Goal: Contribute content

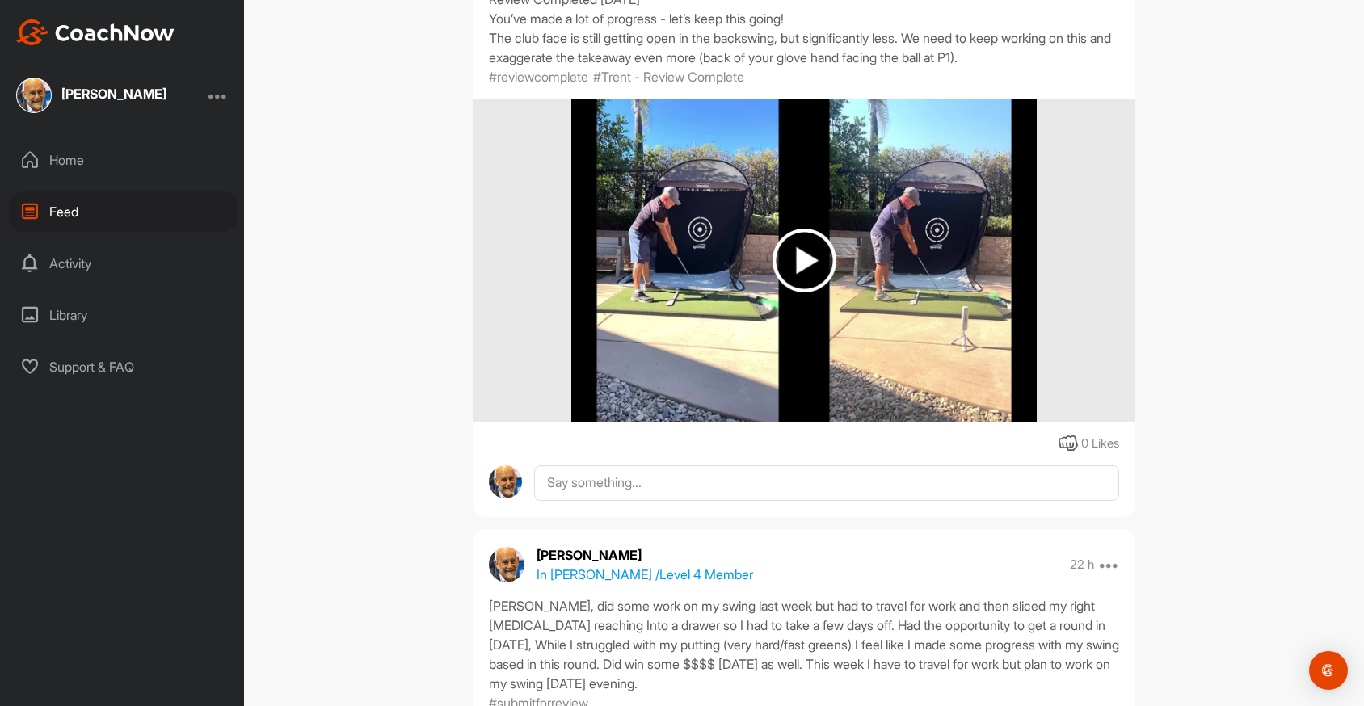
scroll to position [286, 0]
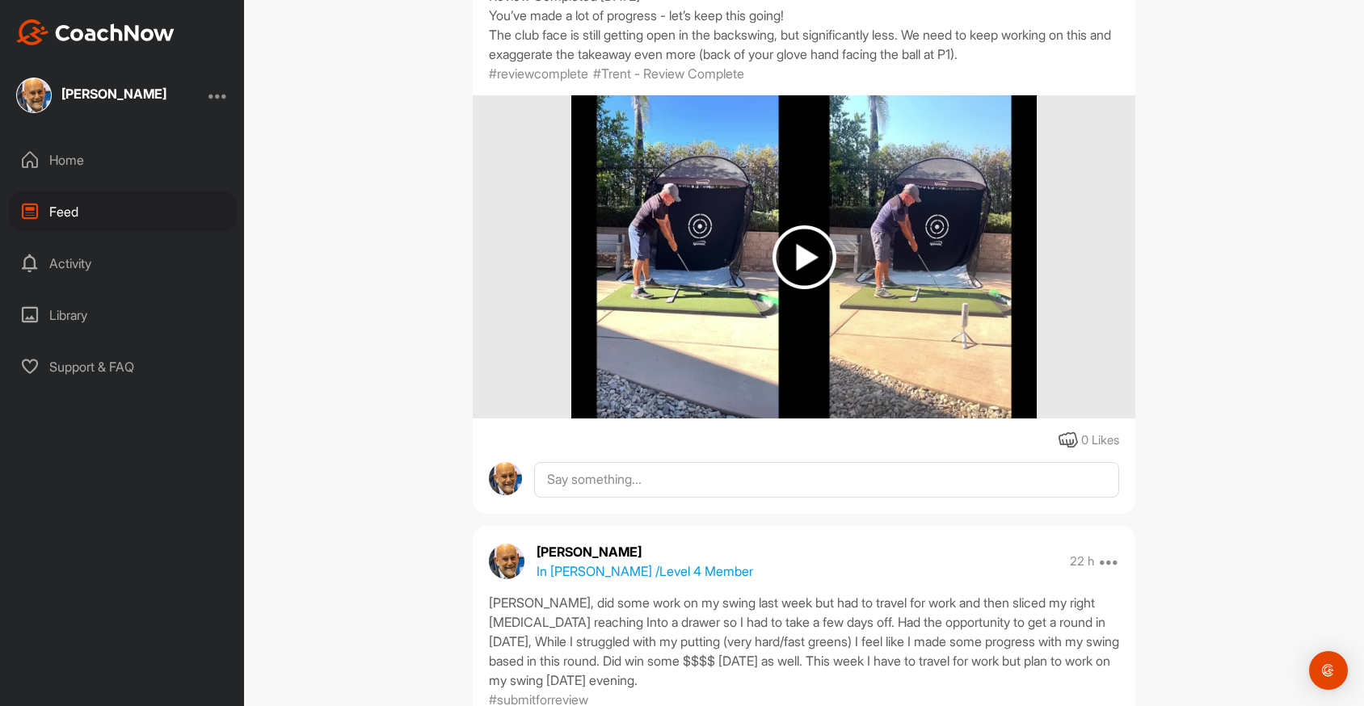
click at [799, 263] on img at bounding box center [805, 258] width 64 height 64
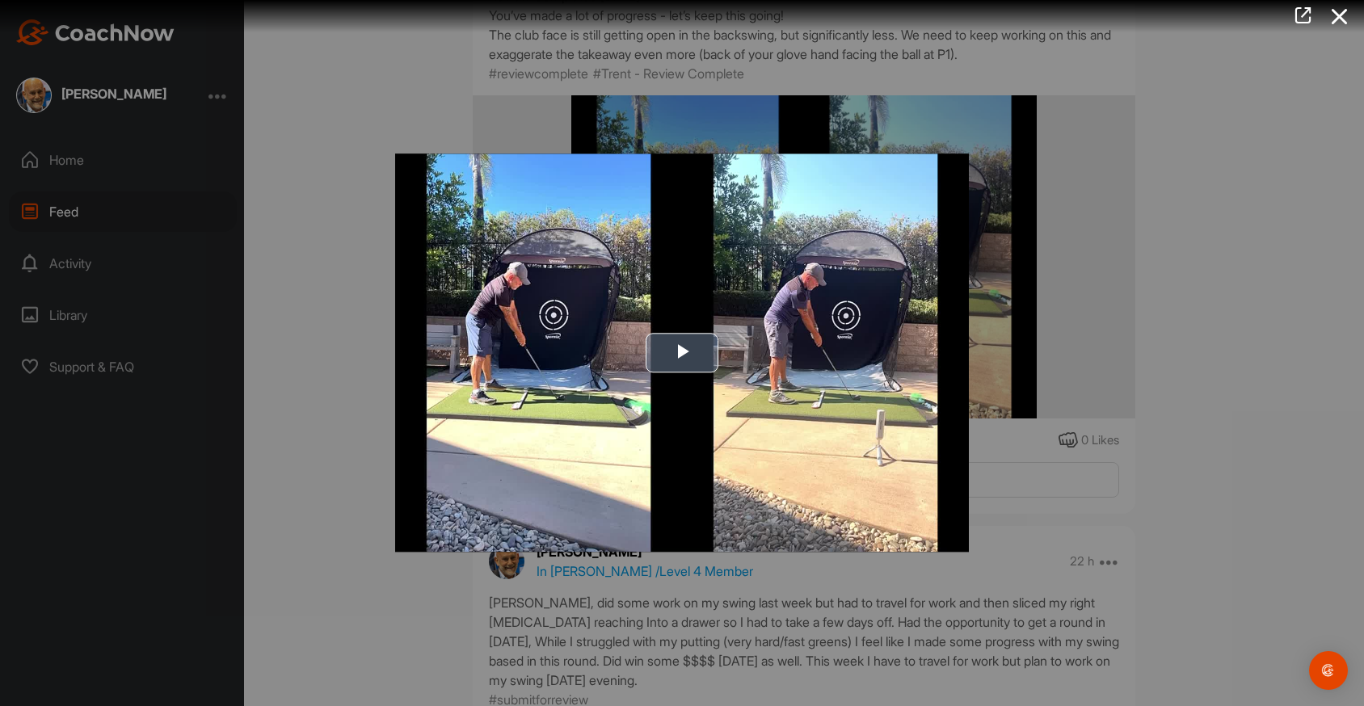
click at [682, 353] on span "Video Player" at bounding box center [682, 353] width 0 height 0
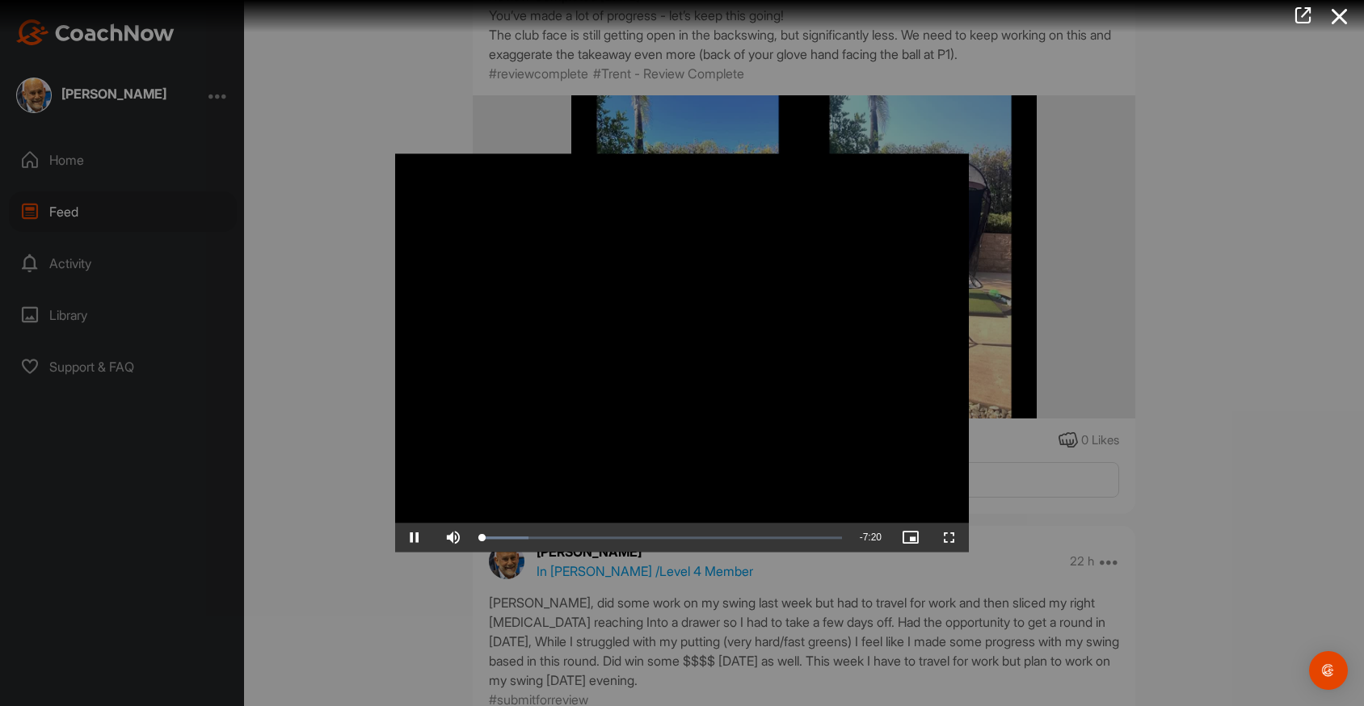
scroll to position [0, 0]
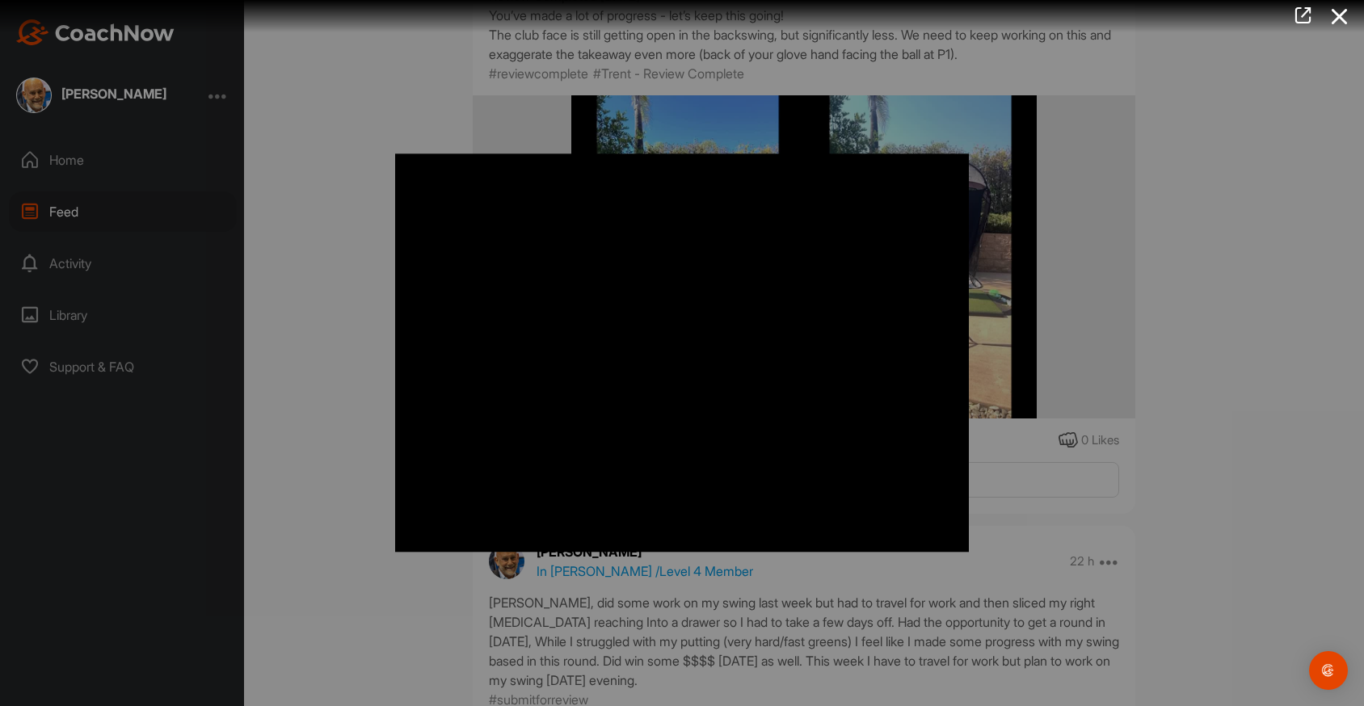
click at [1162, 261] on div at bounding box center [682, 353] width 1364 height 706
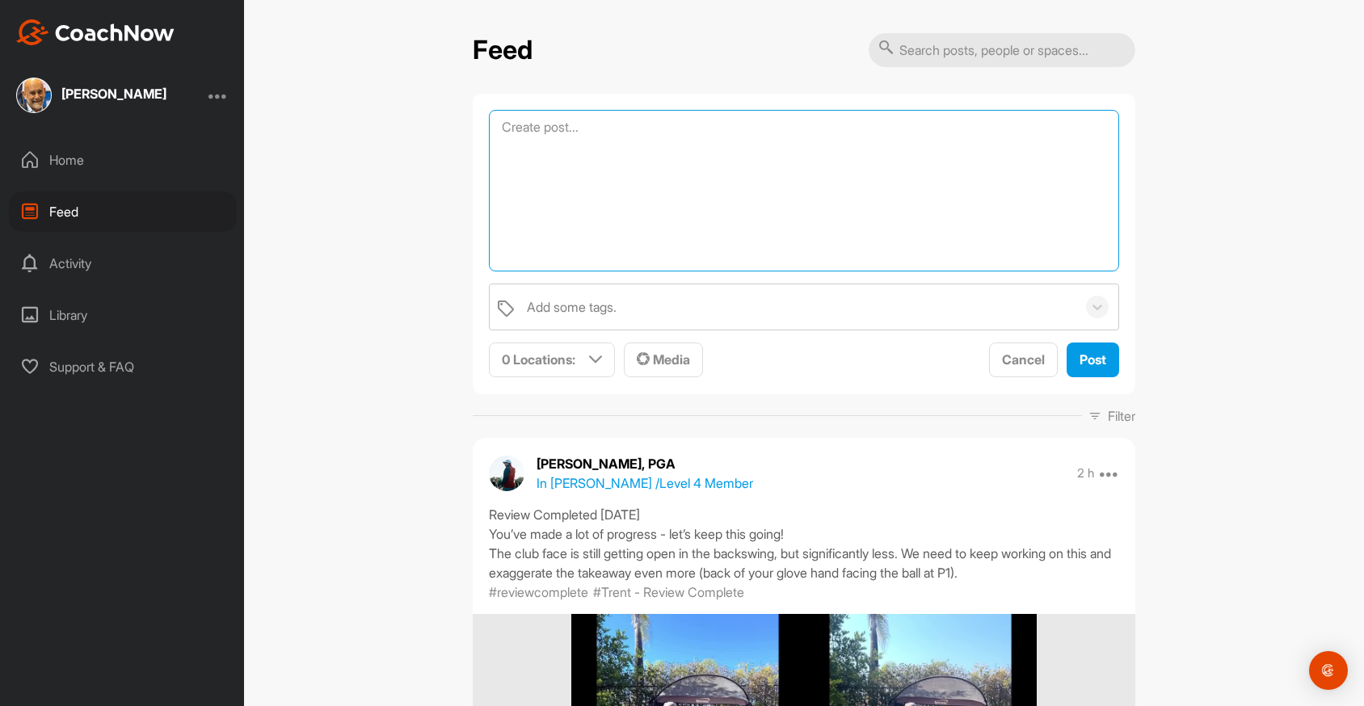
click at [761, 126] on textarea at bounding box center [804, 191] width 630 height 162
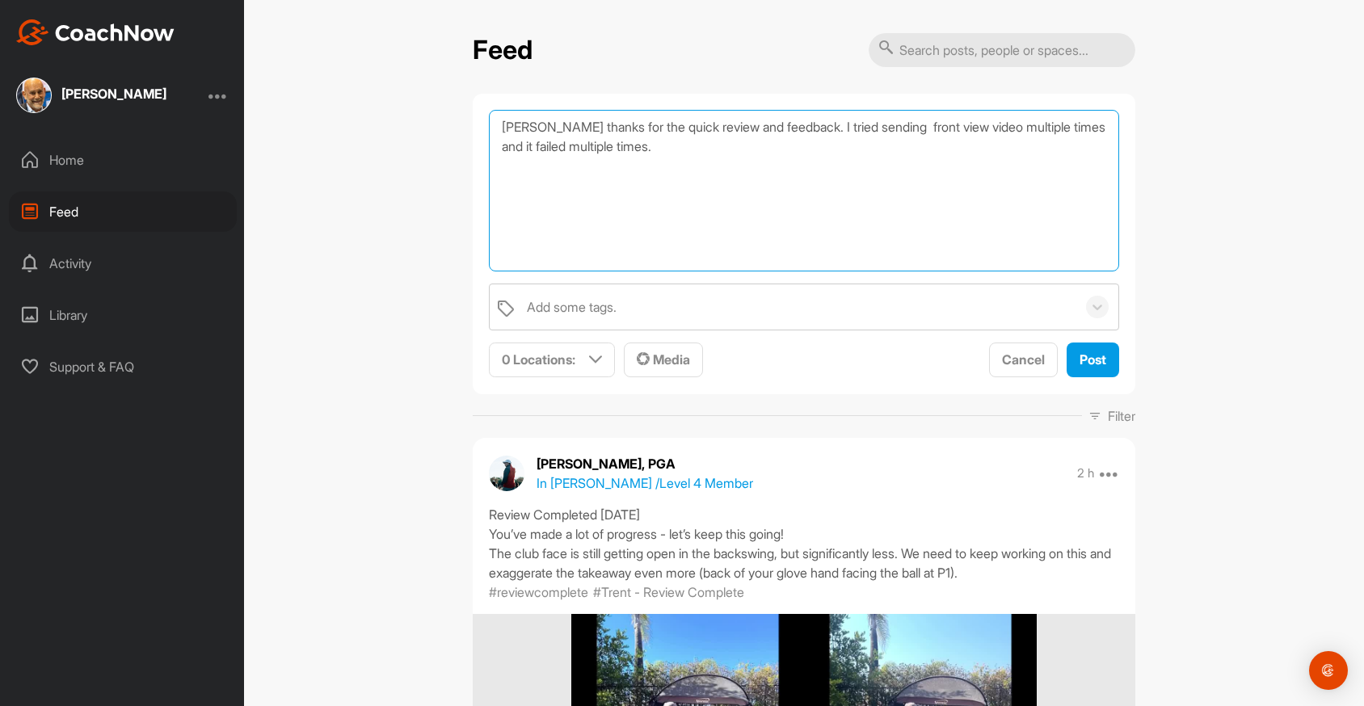
type textarea "[PERSON_NAME] thanks for the quick review and feedback. I tried sending front v…"
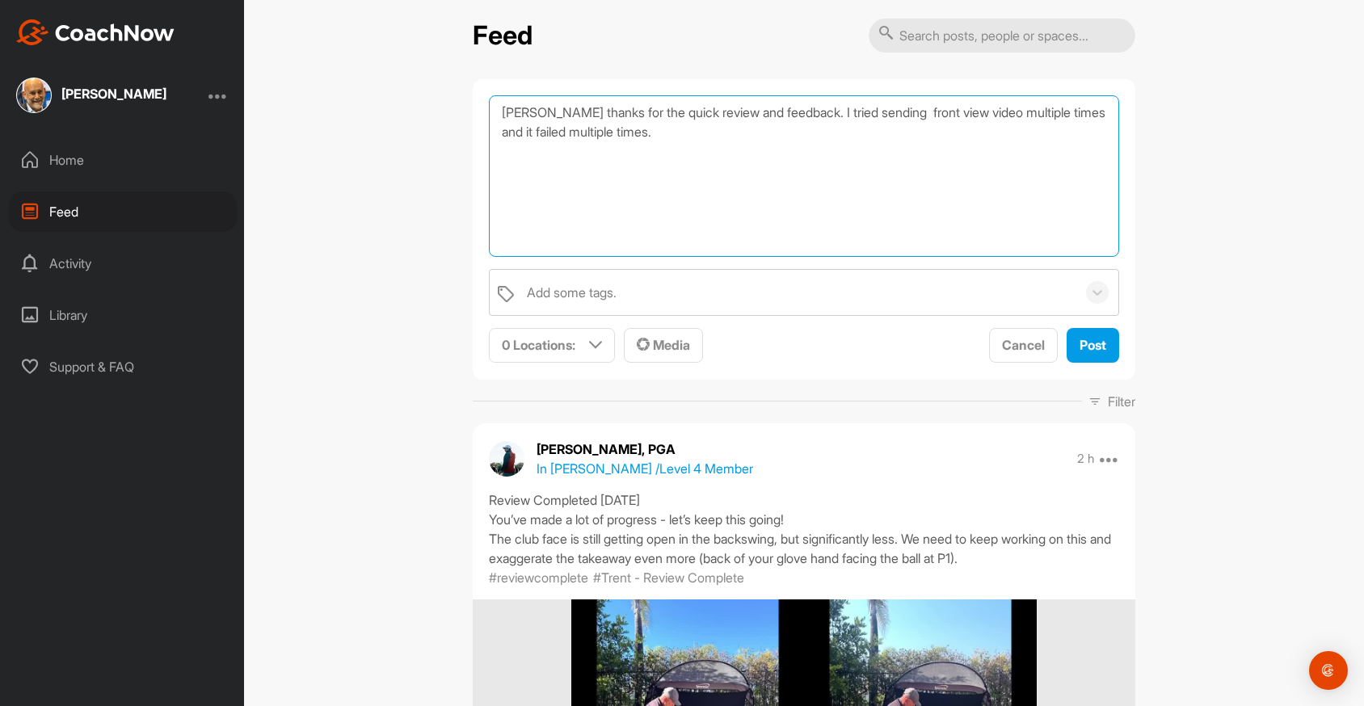
drag, startPoint x: 708, startPoint y: 132, endPoint x: 749, endPoint y: 141, distance: 41.6
click at [749, 141] on textarea "[PERSON_NAME] thanks for the quick review and feedback. I tried sending front v…" at bounding box center [804, 176] width 630 height 162
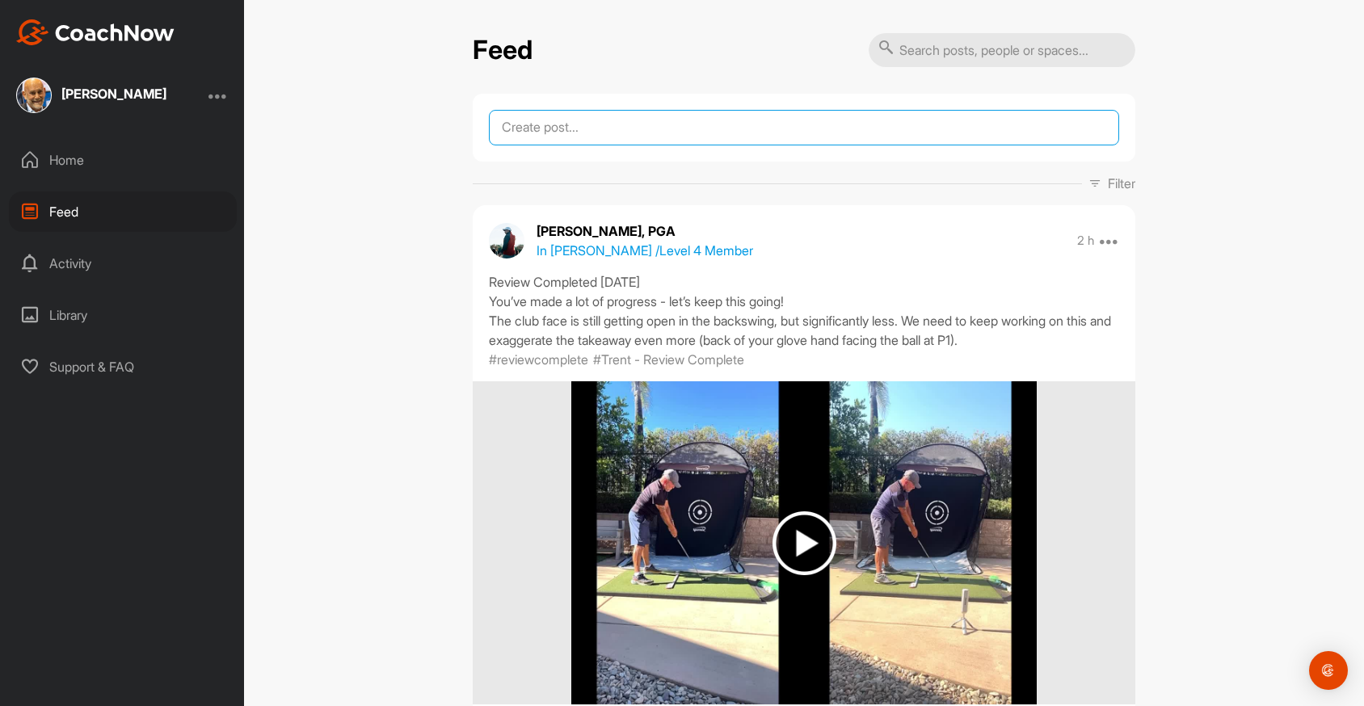
click at [791, 120] on textarea at bounding box center [804, 128] width 630 height 36
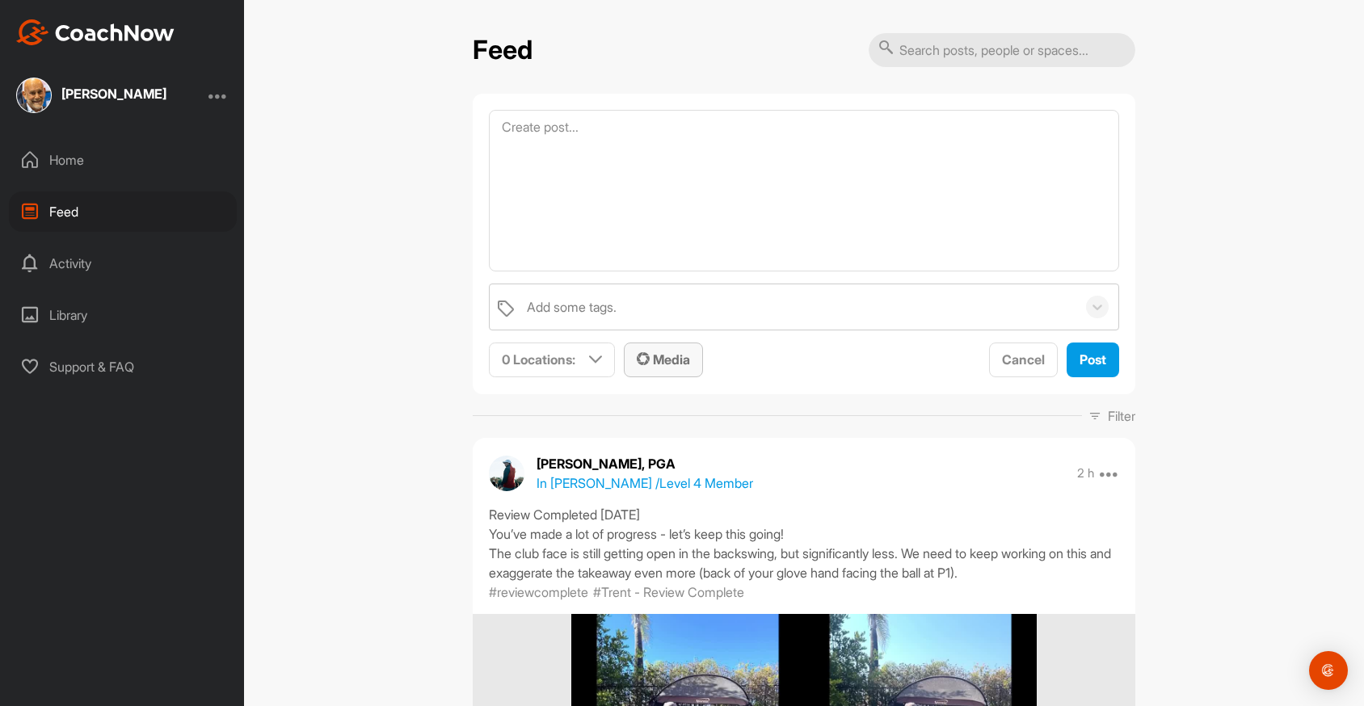
click at [668, 360] on span "Media" at bounding box center [663, 360] width 53 height 16
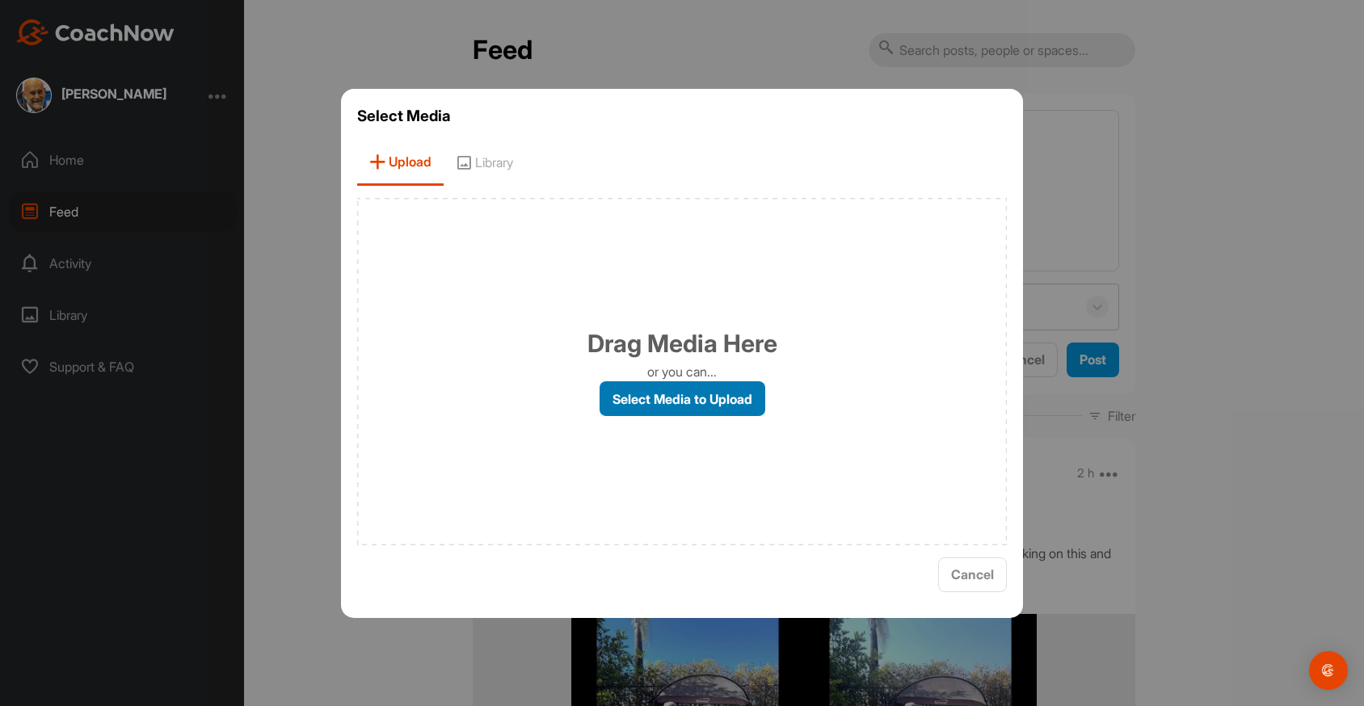
click at [715, 396] on label "Select Media to Upload" at bounding box center [683, 399] width 166 height 35
click at [0, 0] on input "Select Media to Upload" at bounding box center [0, 0] width 0 height 0
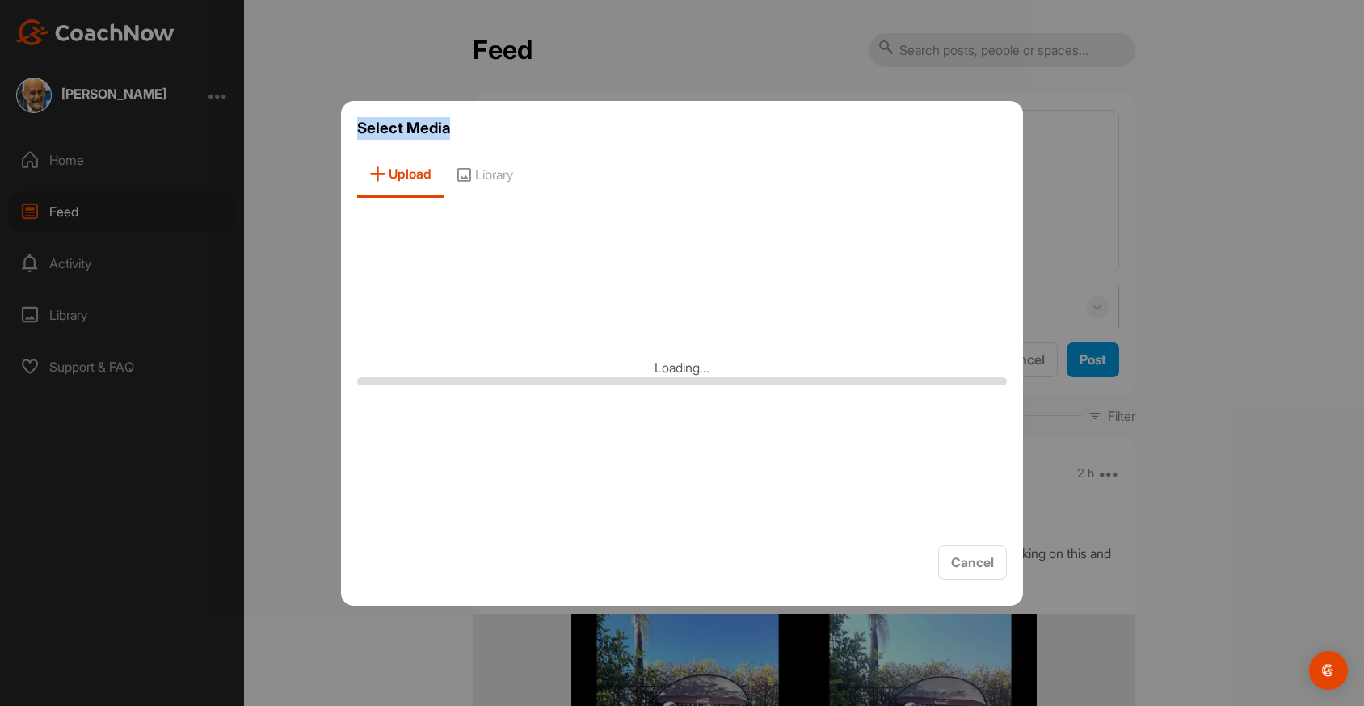
drag, startPoint x: 546, startPoint y: 114, endPoint x: 871, endPoint y: 128, distance: 326.0
click at [802, 121] on div "Select Media Upload Library Loading... Cancel" at bounding box center [682, 353] width 682 height 505
click at [972, 561] on span "Cancel" at bounding box center [972, 563] width 43 height 16
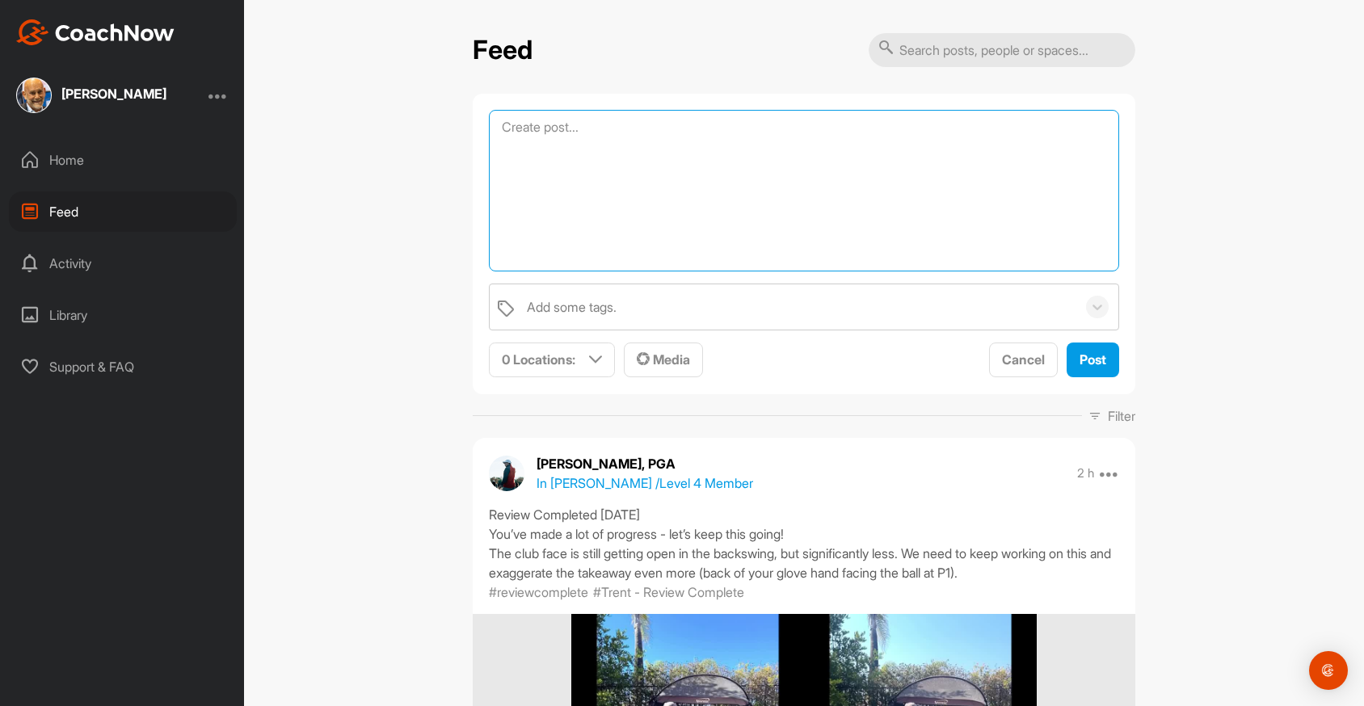
click at [707, 148] on textarea at bounding box center [804, 191] width 630 height 162
click at [671, 360] on span "Media" at bounding box center [663, 360] width 53 height 16
